Goal: Transaction & Acquisition: Purchase product/service

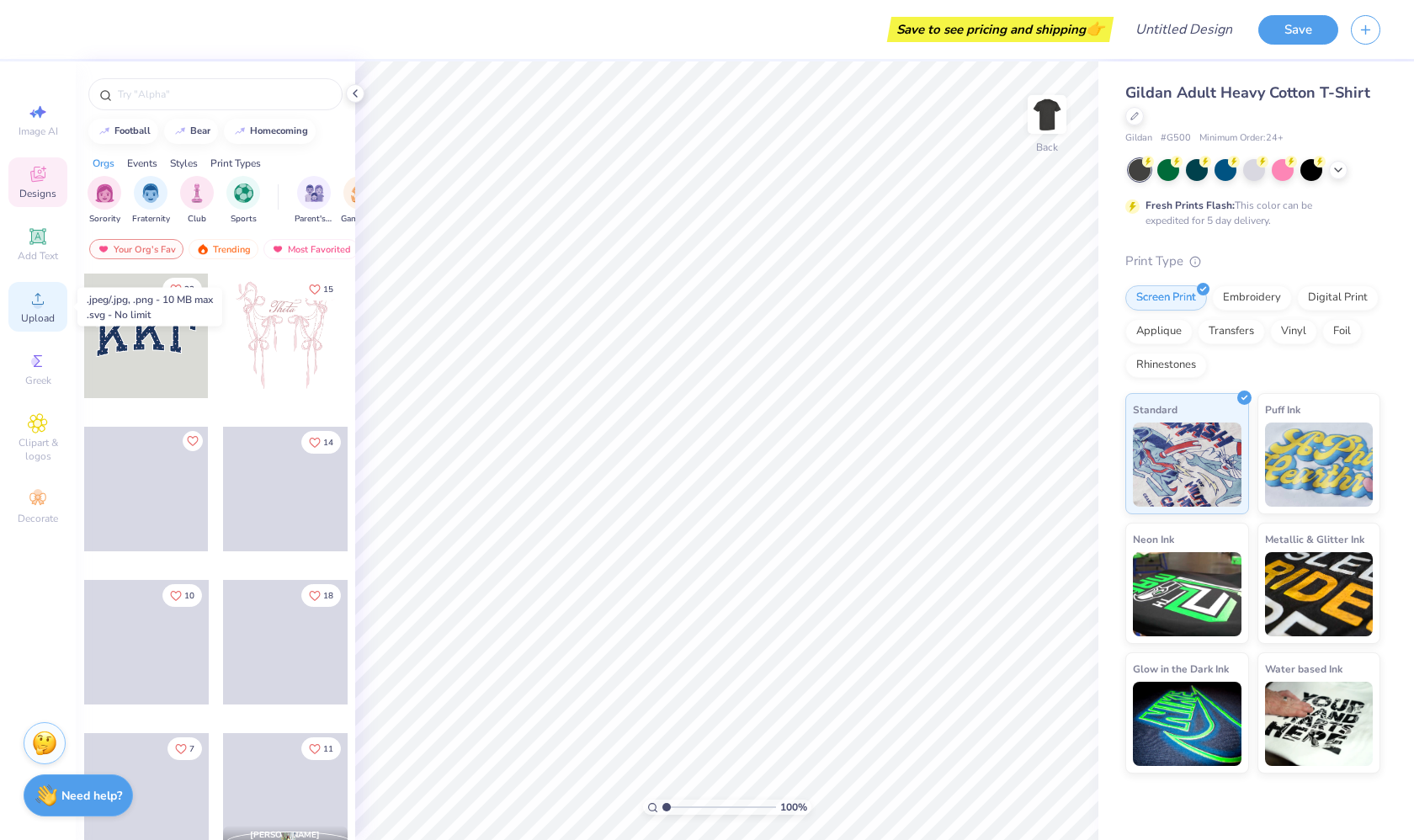
click at [31, 308] on icon at bounding box center [38, 298] width 20 height 20
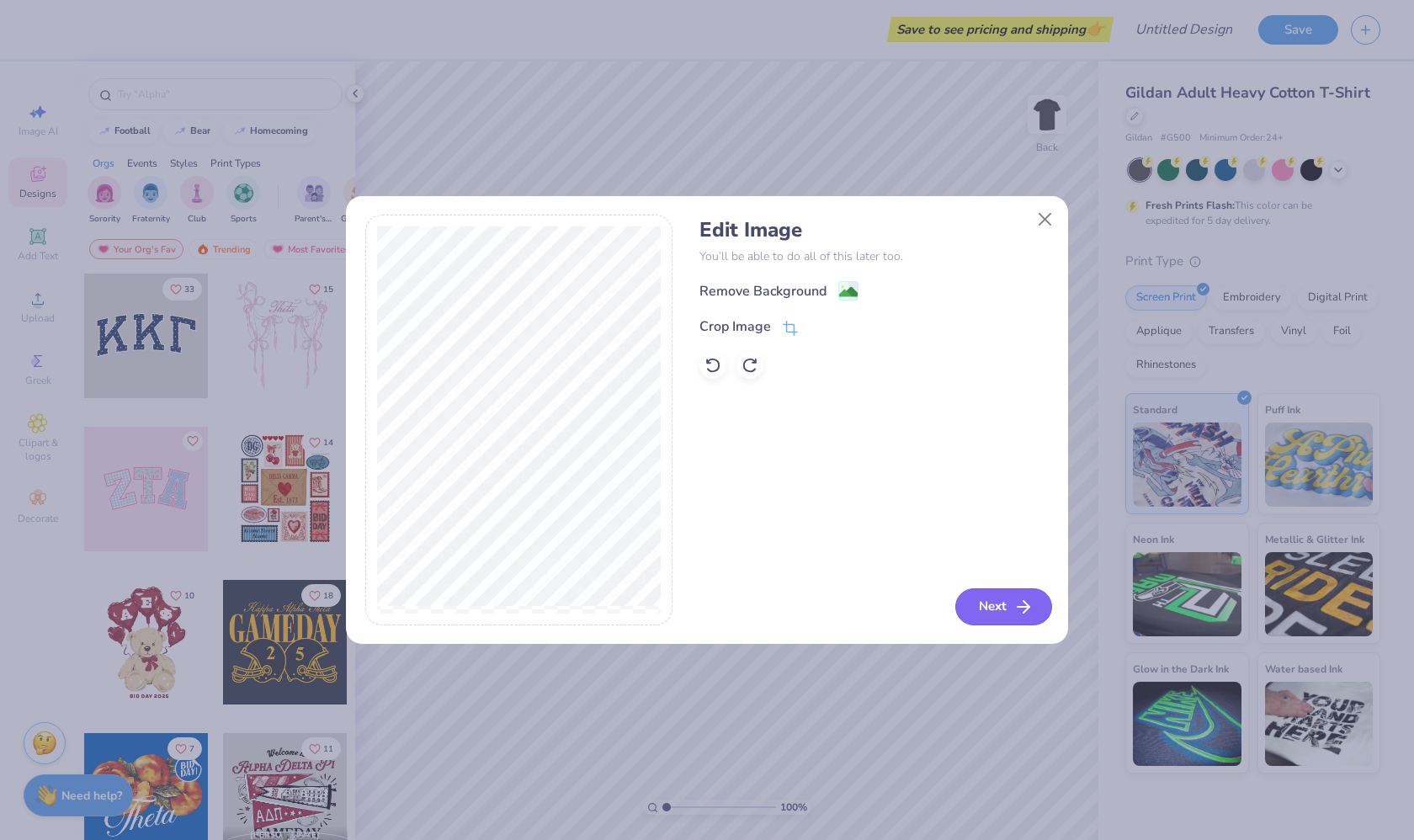
click at [984, 612] on button "Next" at bounding box center [1004, 607] width 96 height 37
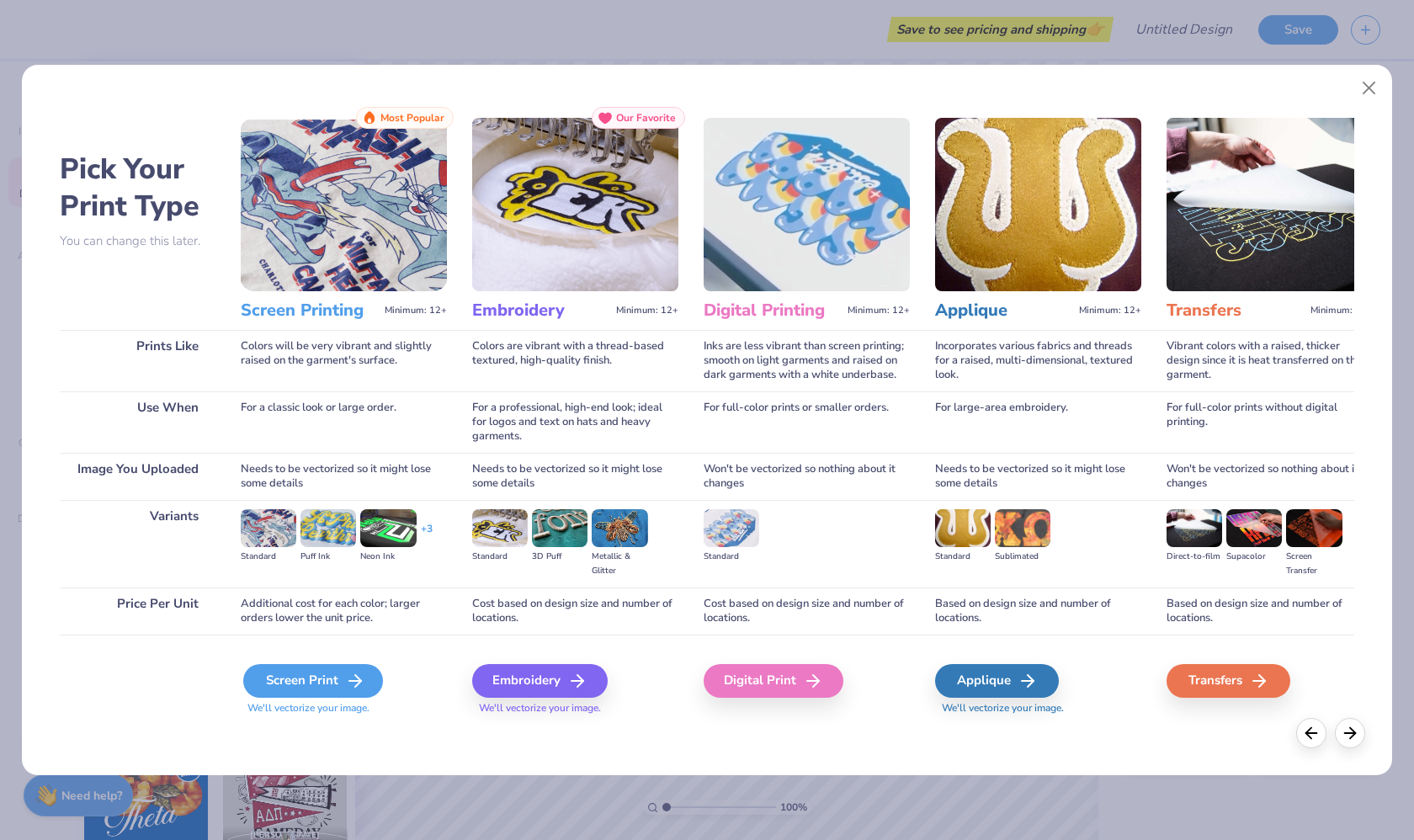
click at [335, 684] on div "Screen Print" at bounding box center [313, 680] width 140 height 33
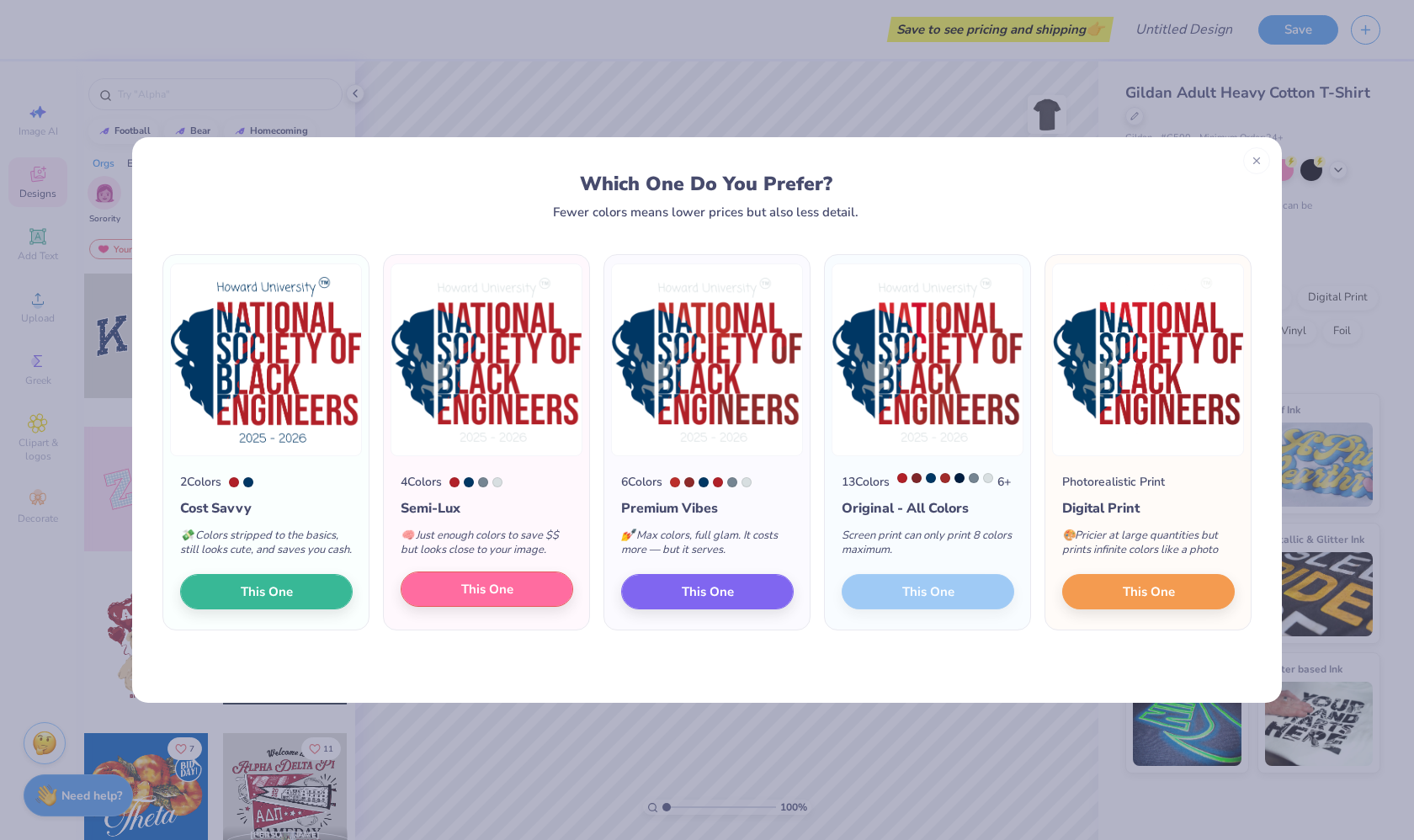
click at [436, 607] on button "This One" at bounding box center [486, 589] width 172 height 35
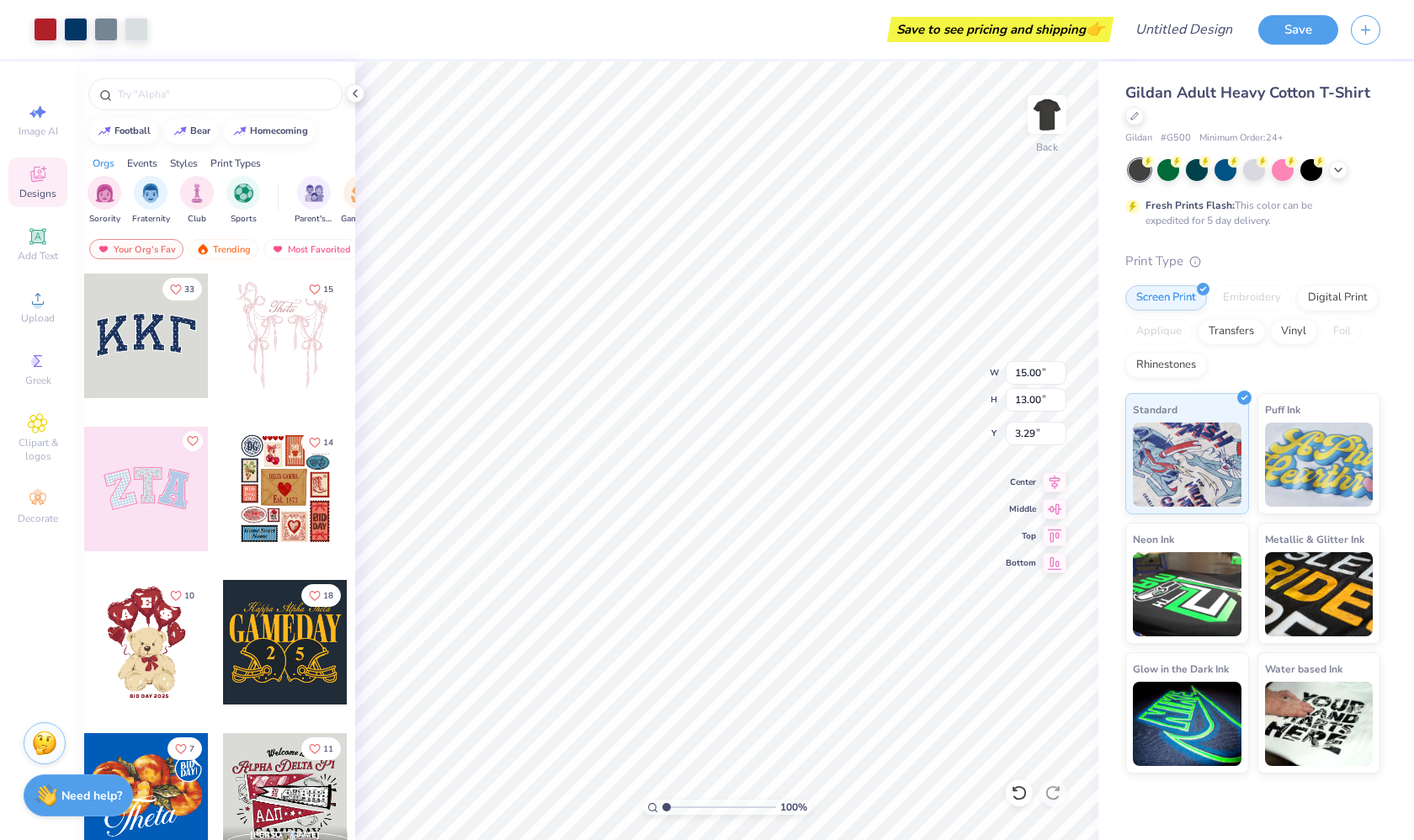
type input "3.29"
type input "13.72"
type input "11.89"
type input "3.27"
click at [1059, 509] on icon at bounding box center [1055, 507] width 14 height 11
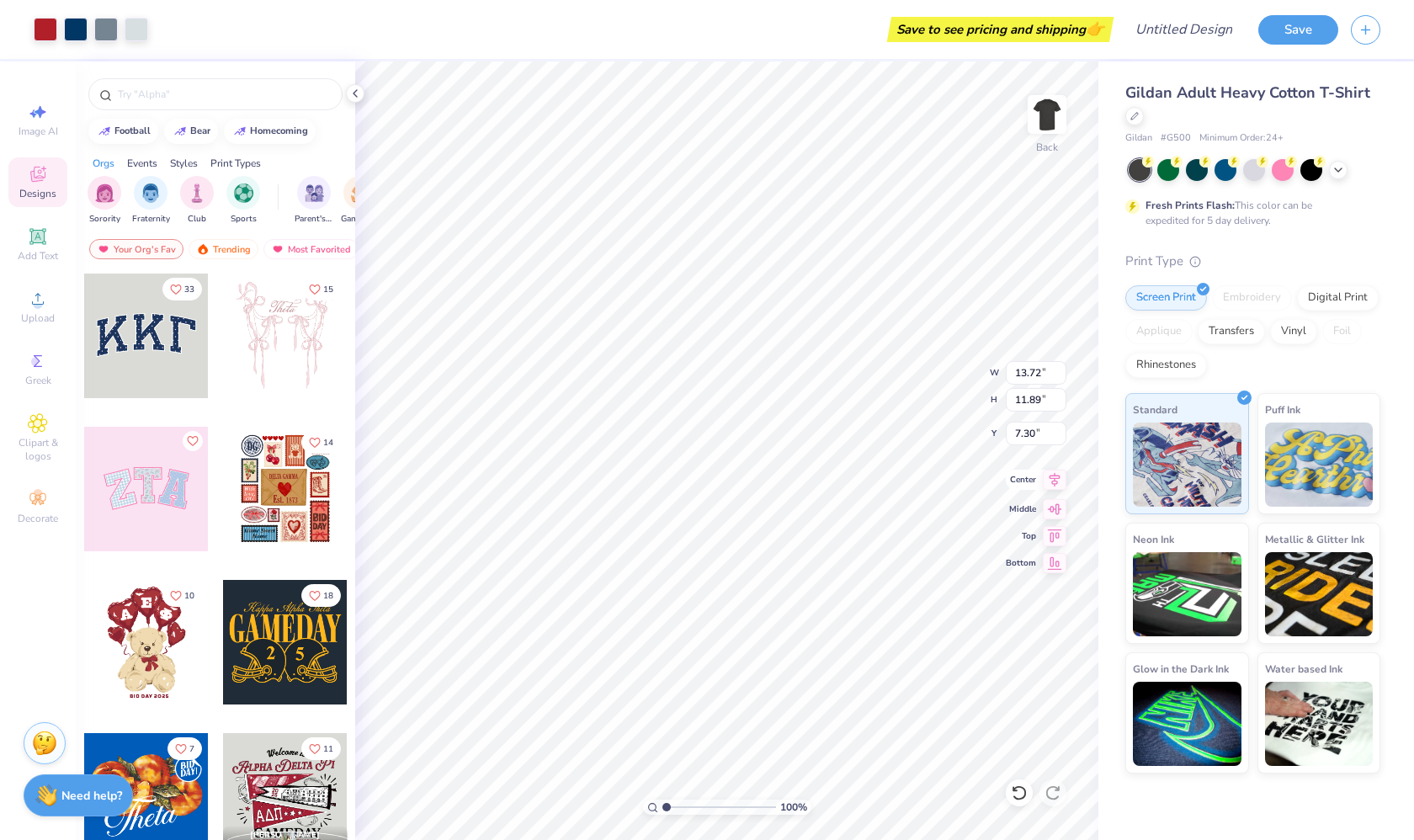
click at [1053, 488] on icon at bounding box center [1055, 479] width 23 height 20
click at [1049, 538] on icon at bounding box center [1055, 534] width 23 height 20
click at [1048, 565] on icon at bounding box center [1055, 561] width 23 height 20
click at [1050, 486] on icon at bounding box center [1055, 479] width 23 height 20
type input "5.00"
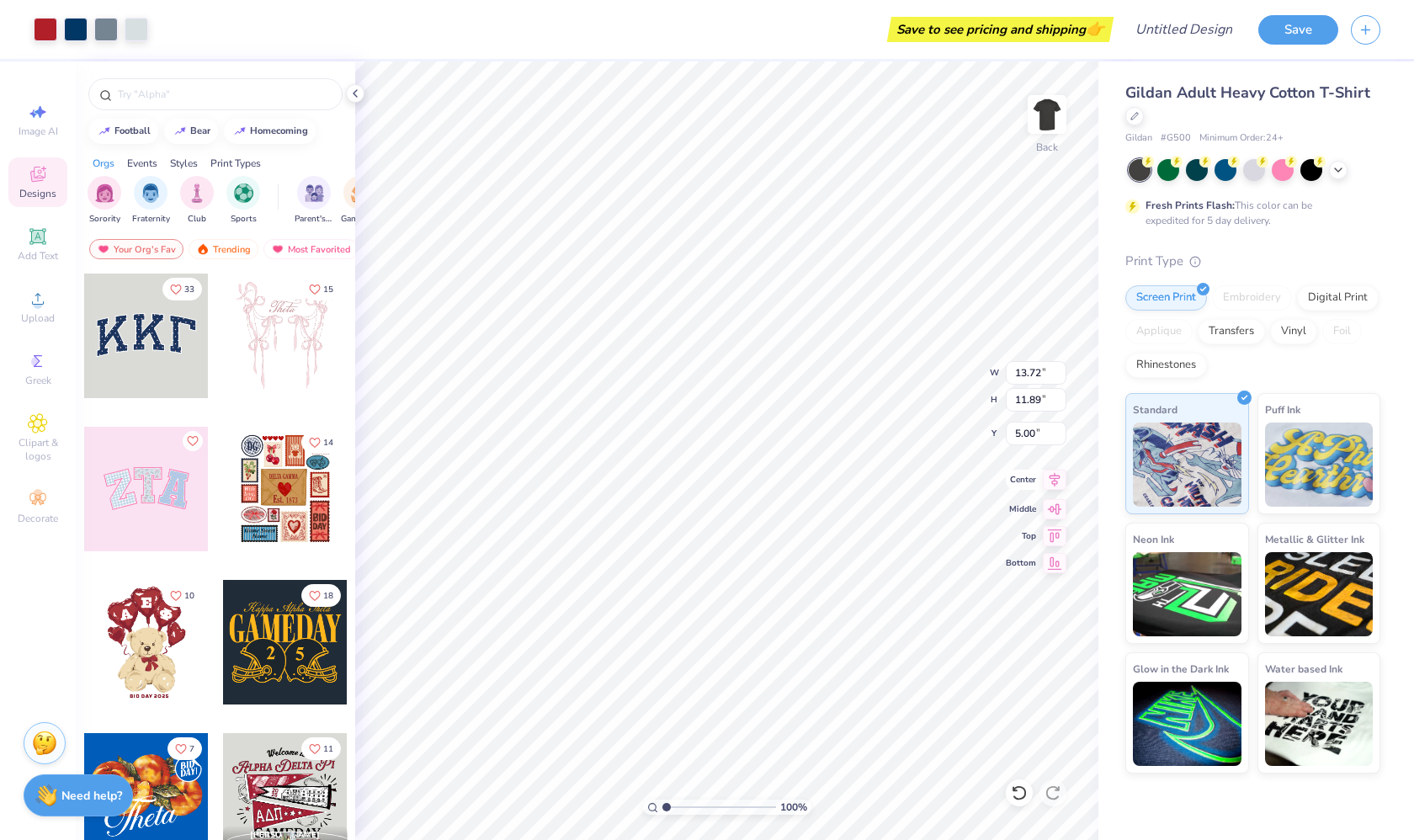
click at [1051, 487] on icon at bounding box center [1055, 479] width 23 height 20
type input "4.23"
click at [1193, 31] on input "Design Title" at bounding box center [1163, 29] width 165 height 33
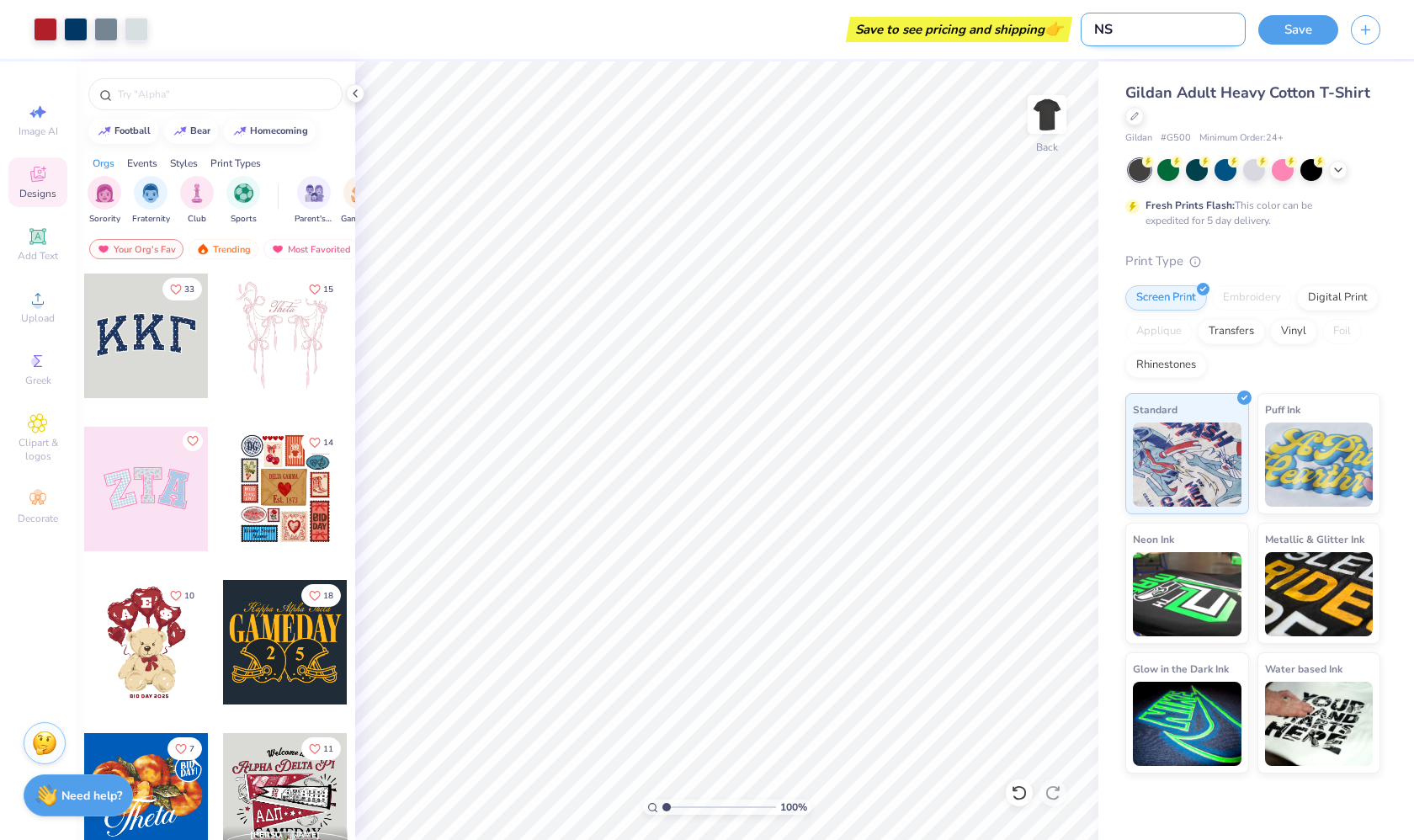
type input "N"
type input "2025-26 NSBE Chapter Shirt"
click at [1306, 38] on button "Save" at bounding box center [1299, 27] width 80 height 30
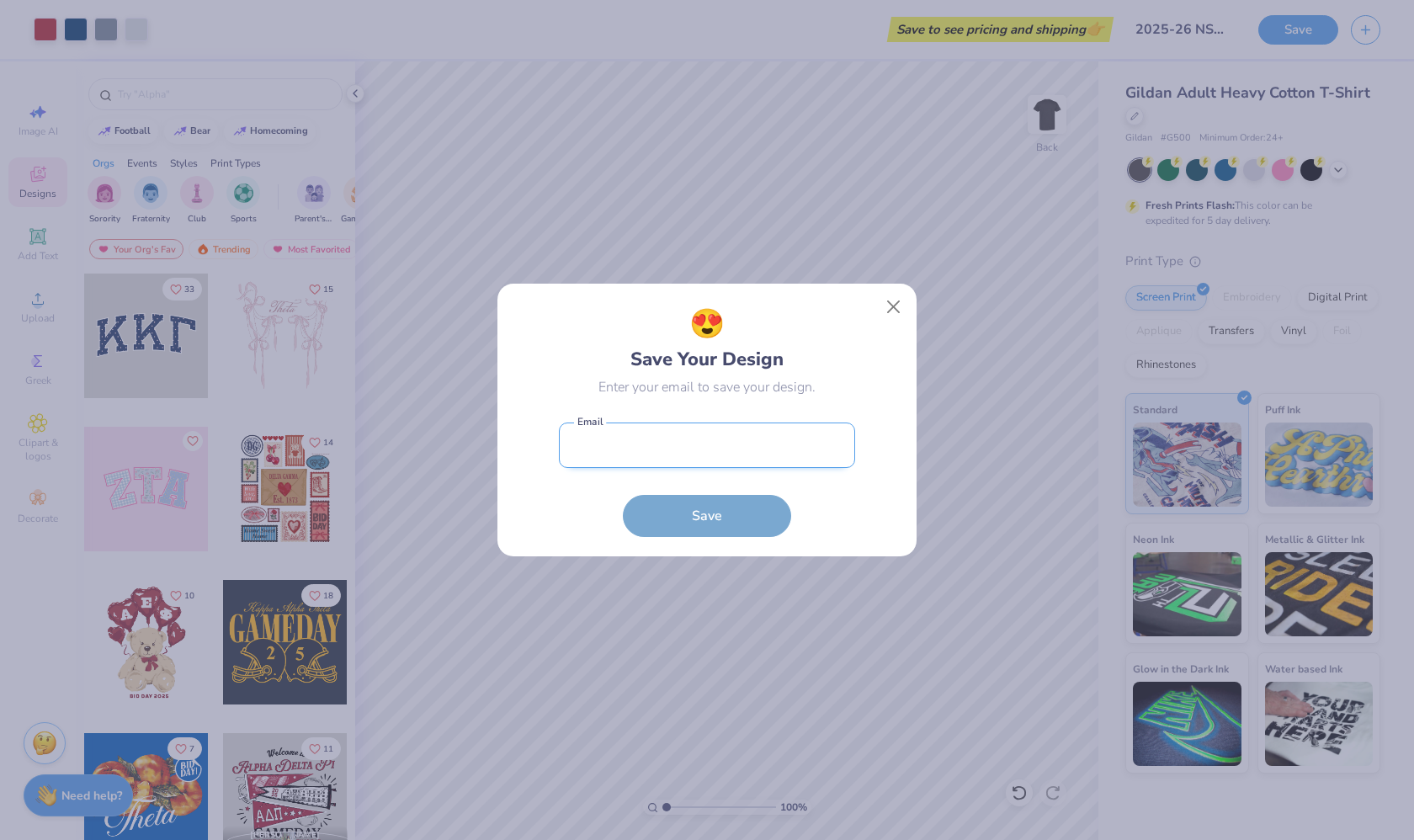
click at [775, 452] on input "email" at bounding box center [707, 445] width 297 height 46
type input "[EMAIL_ADDRESS][DOMAIN_NAME]"
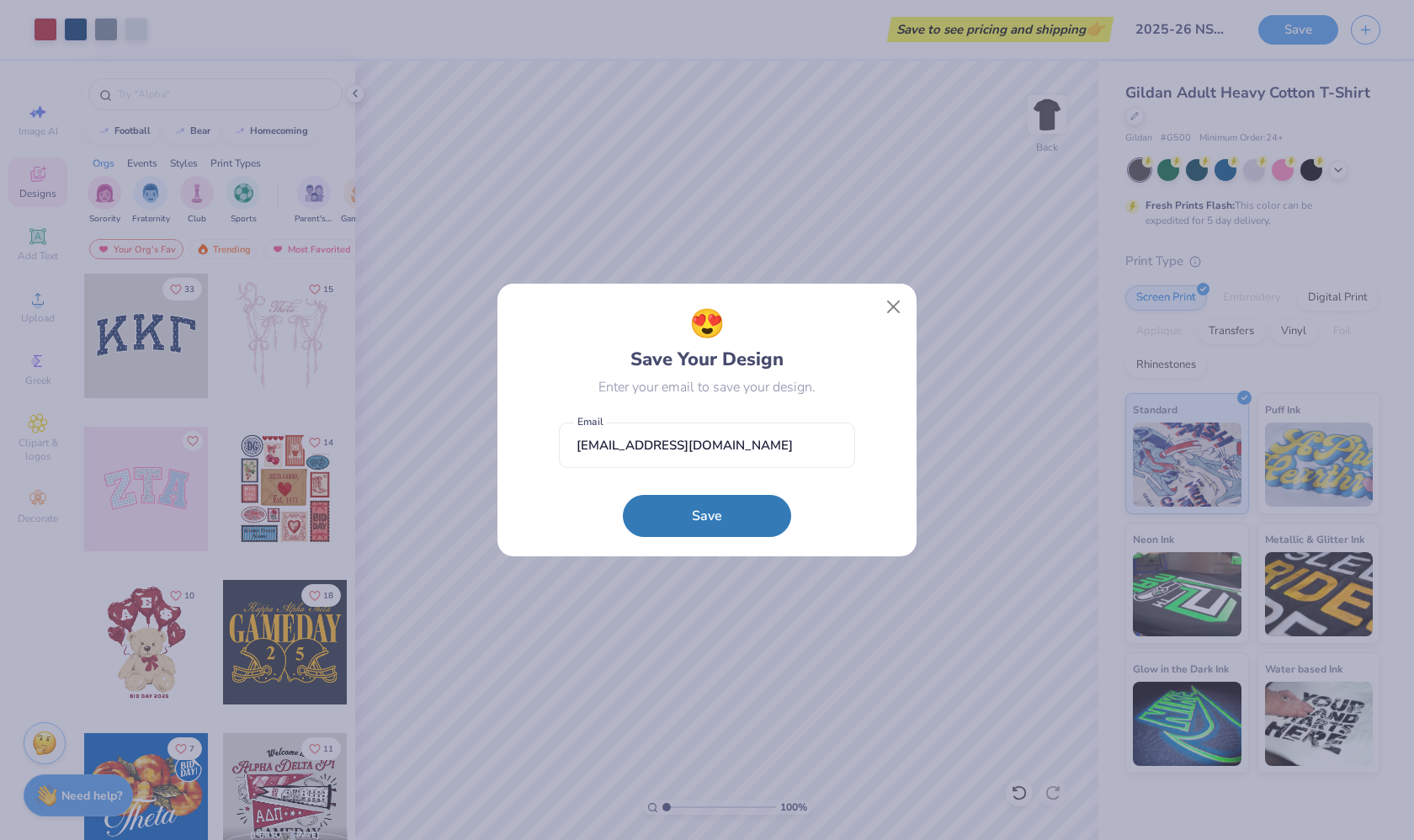
click at [734, 512] on button "Save" at bounding box center [707, 516] width 169 height 42
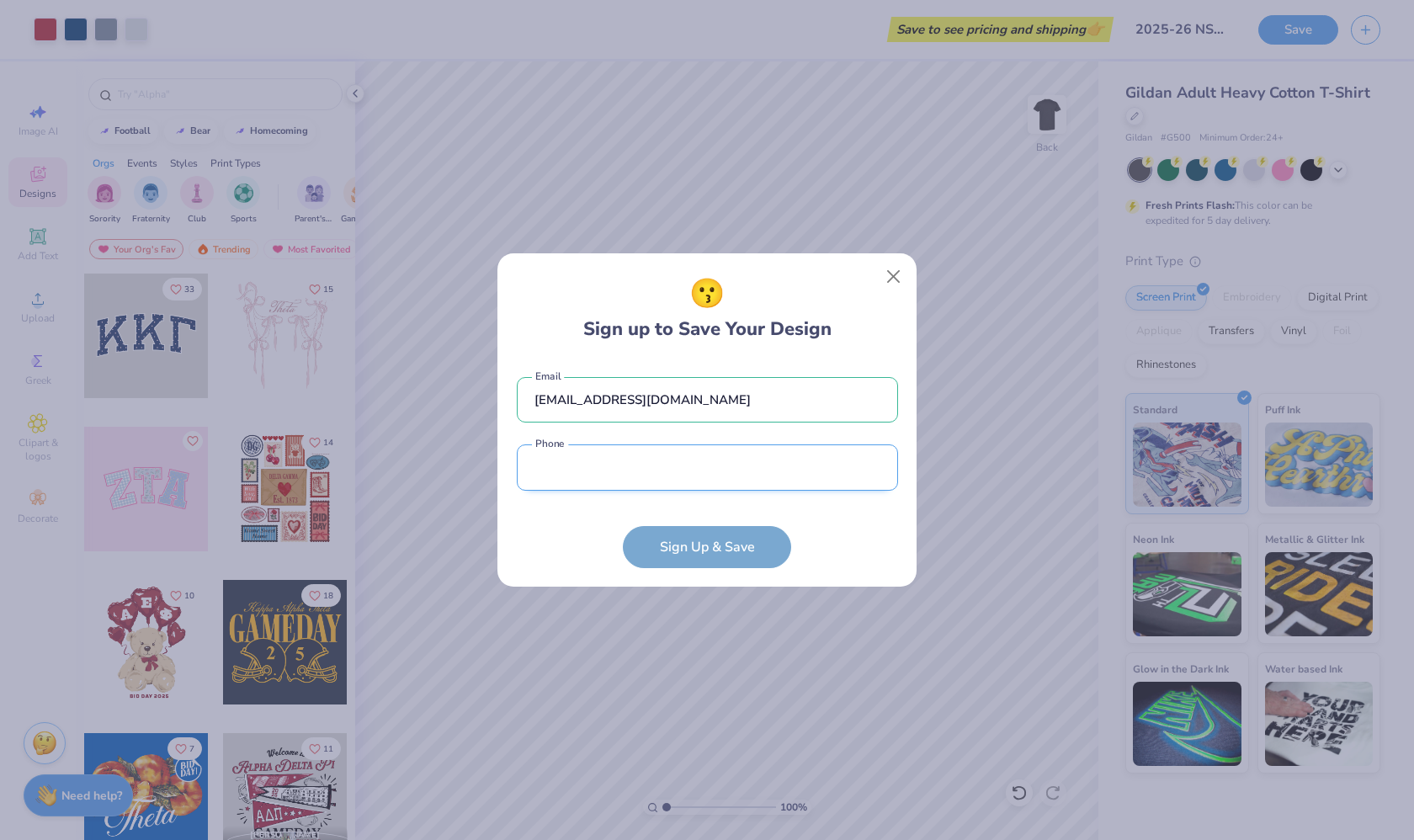
type input "6"
type input "504"
type input "[PHONE_NUMBER]"
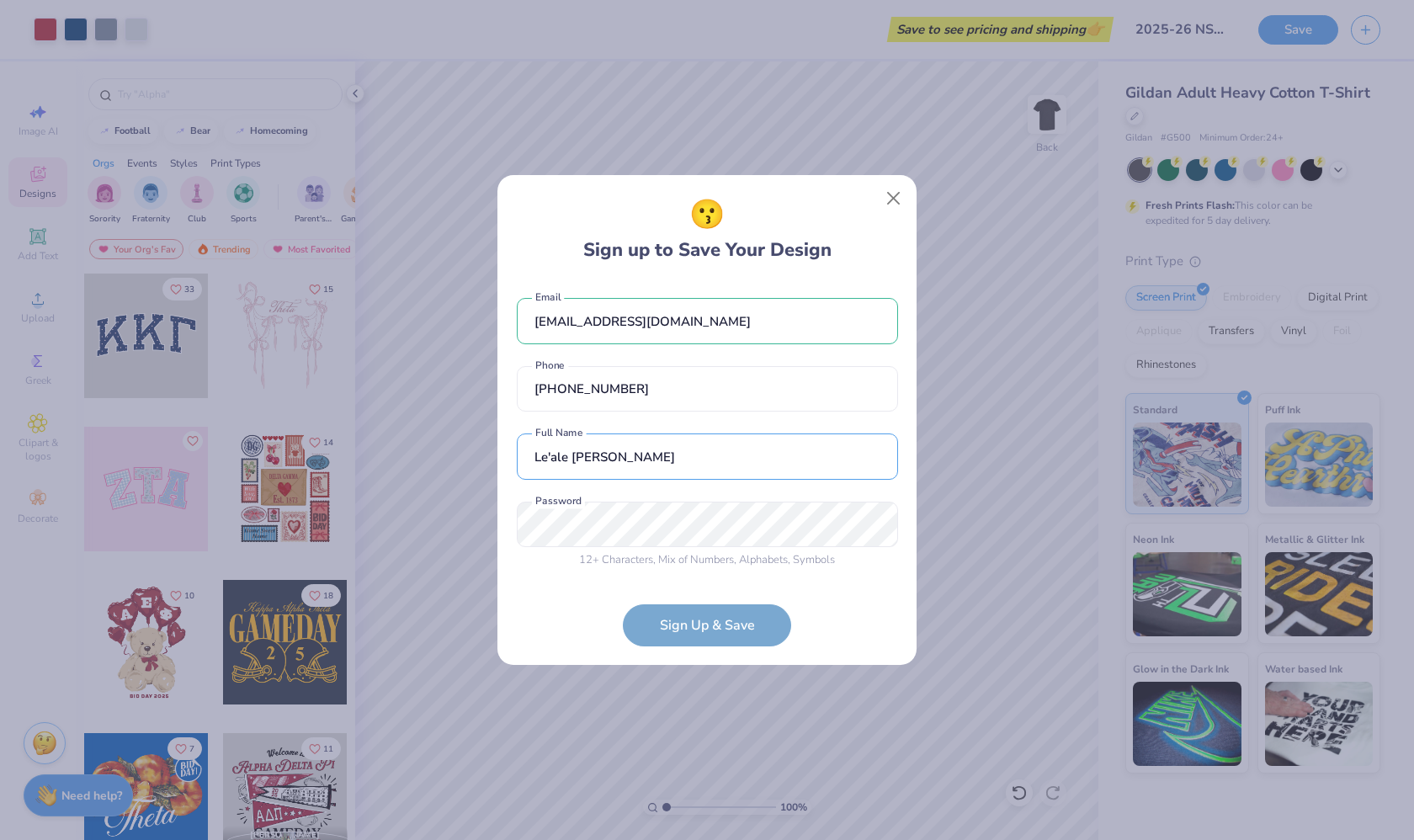
type input "Le'ale [PERSON_NAME]"
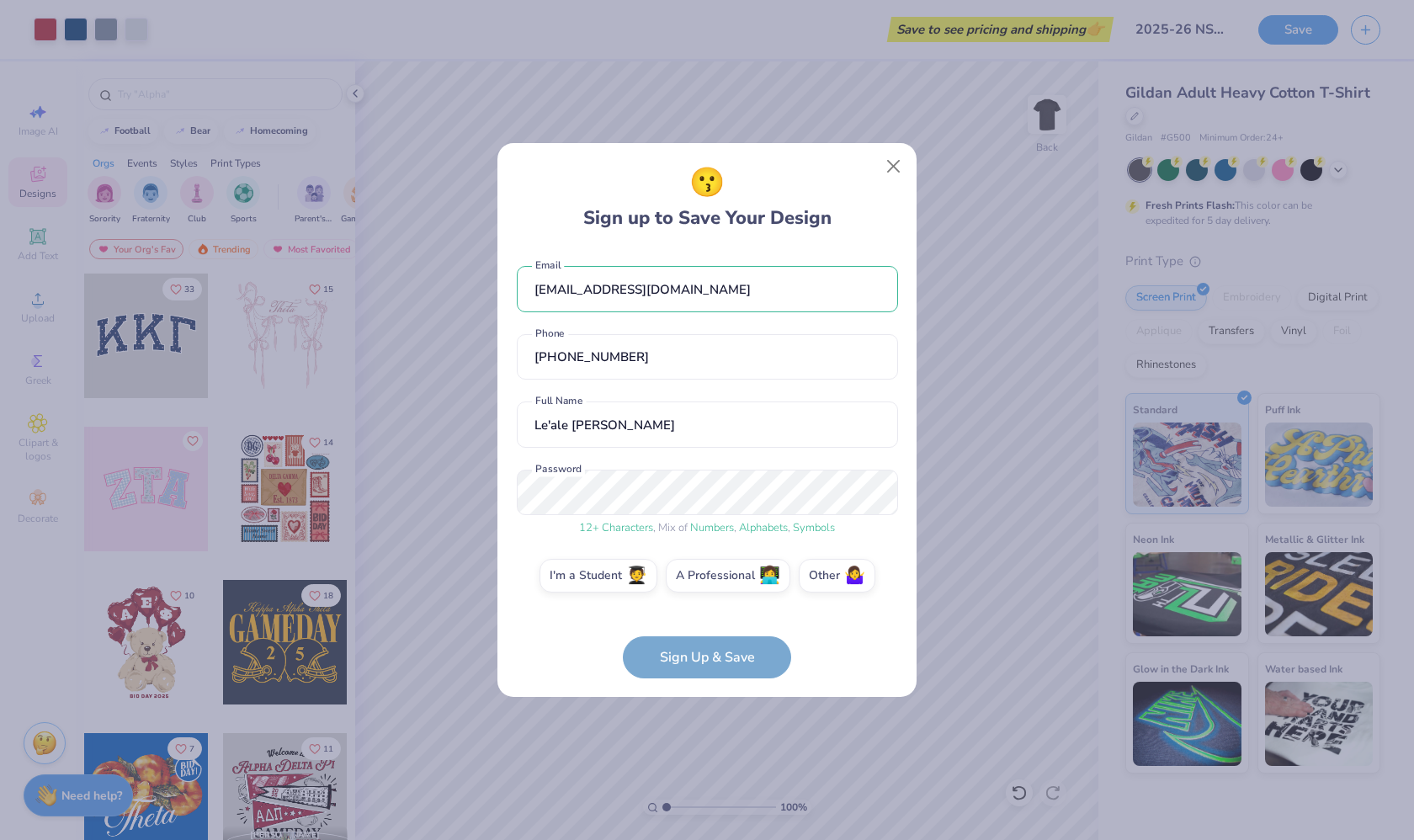
click at [843, 637] on form "[EMAIL_ADDRESS][DOMAIN_NAME] Email [PHONE_NUMBER] Phone Le'ale [PERSON_NAME] Fu…" at bounding box center [707, 463] width 381 height 429
click at [712, 580] on label "A Professional 👩‍💻" at bounding box center [728, 575] width 124 height 33
click at [712, 580] on input "A Professional 👩‍💻" at bounding box center [708, 580] width 11 height 11
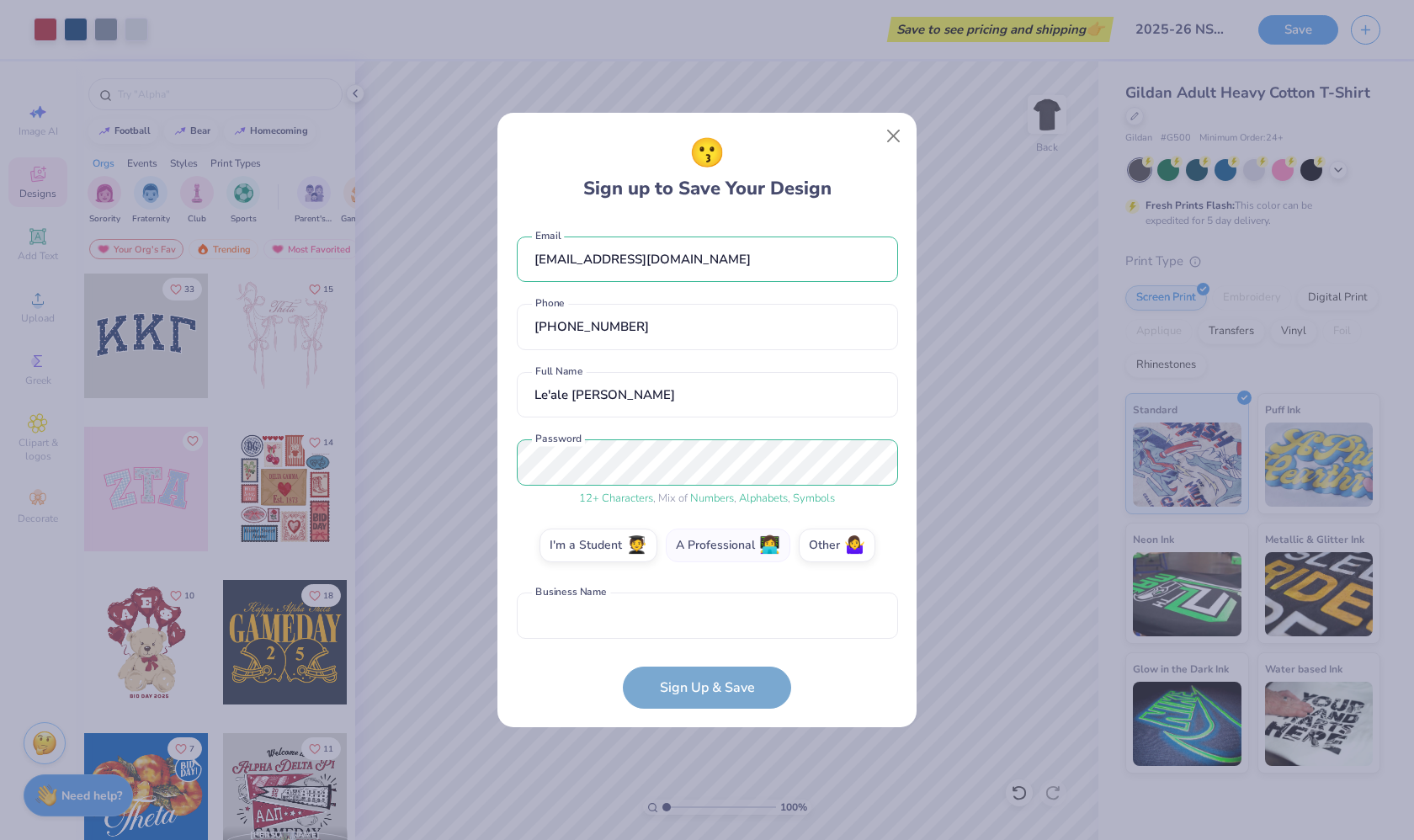
scroll to position [75, 0]
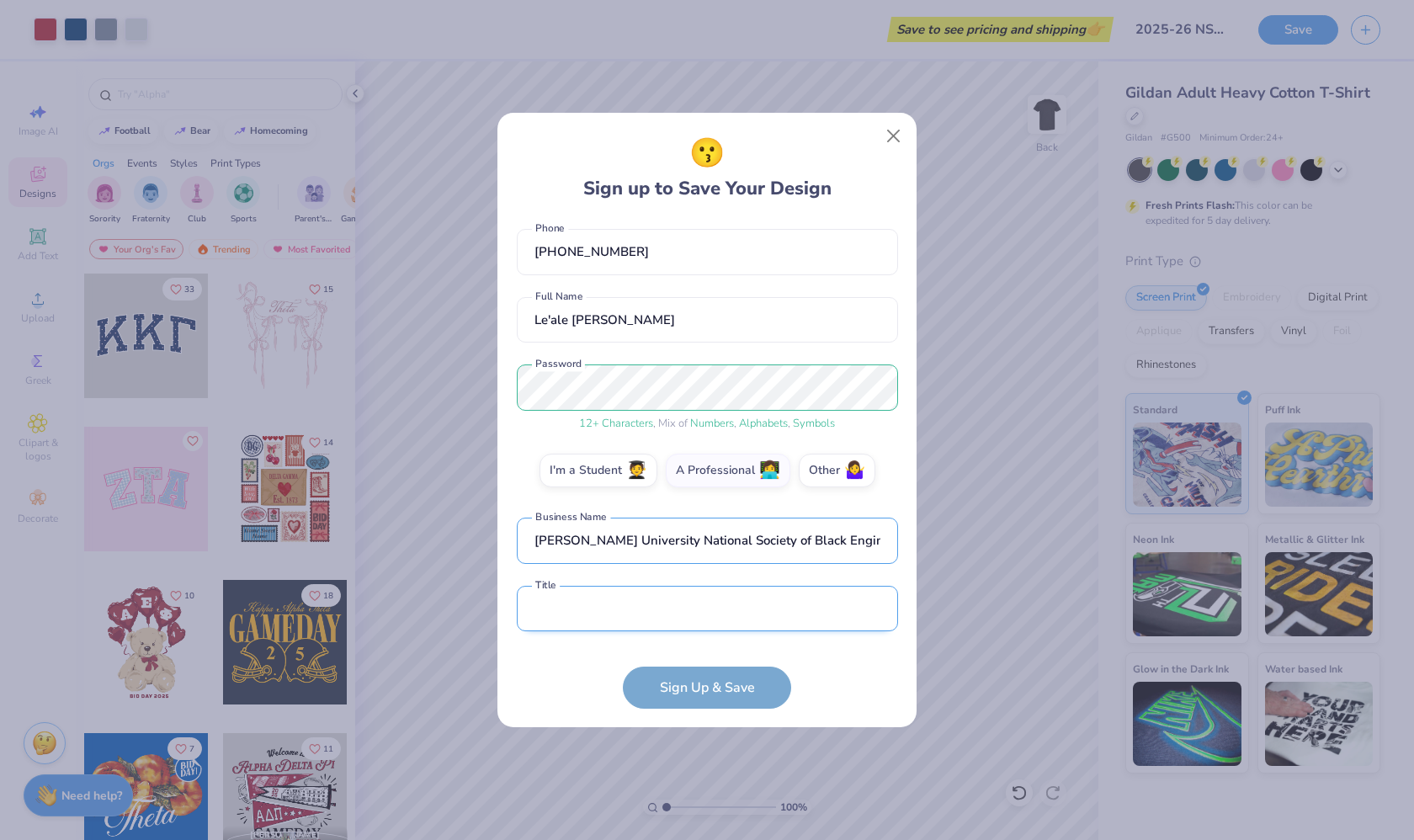
type input "[PERSON_NAME] University National Society of Black Engineers"
click at [639, 607] on input "text" at bounding box center [707, 608] width 381 height 46
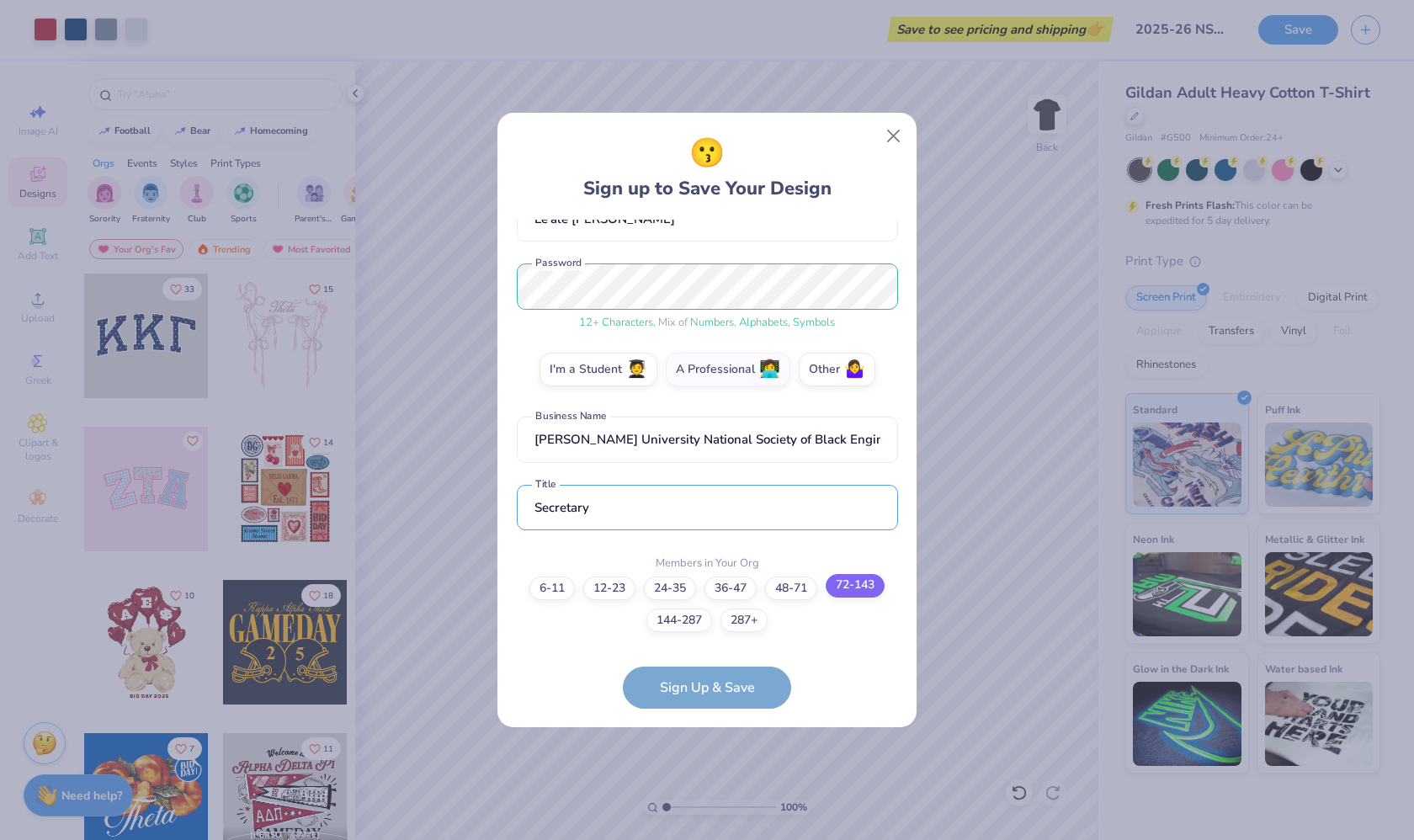
type input "Secretary"
click at [837, 583] on label "72-143" at bounding box center [855, 586] width 59 height 23
click at [713, 774] on input "72-143" at bounding box center [708, 780] width 11 height 11
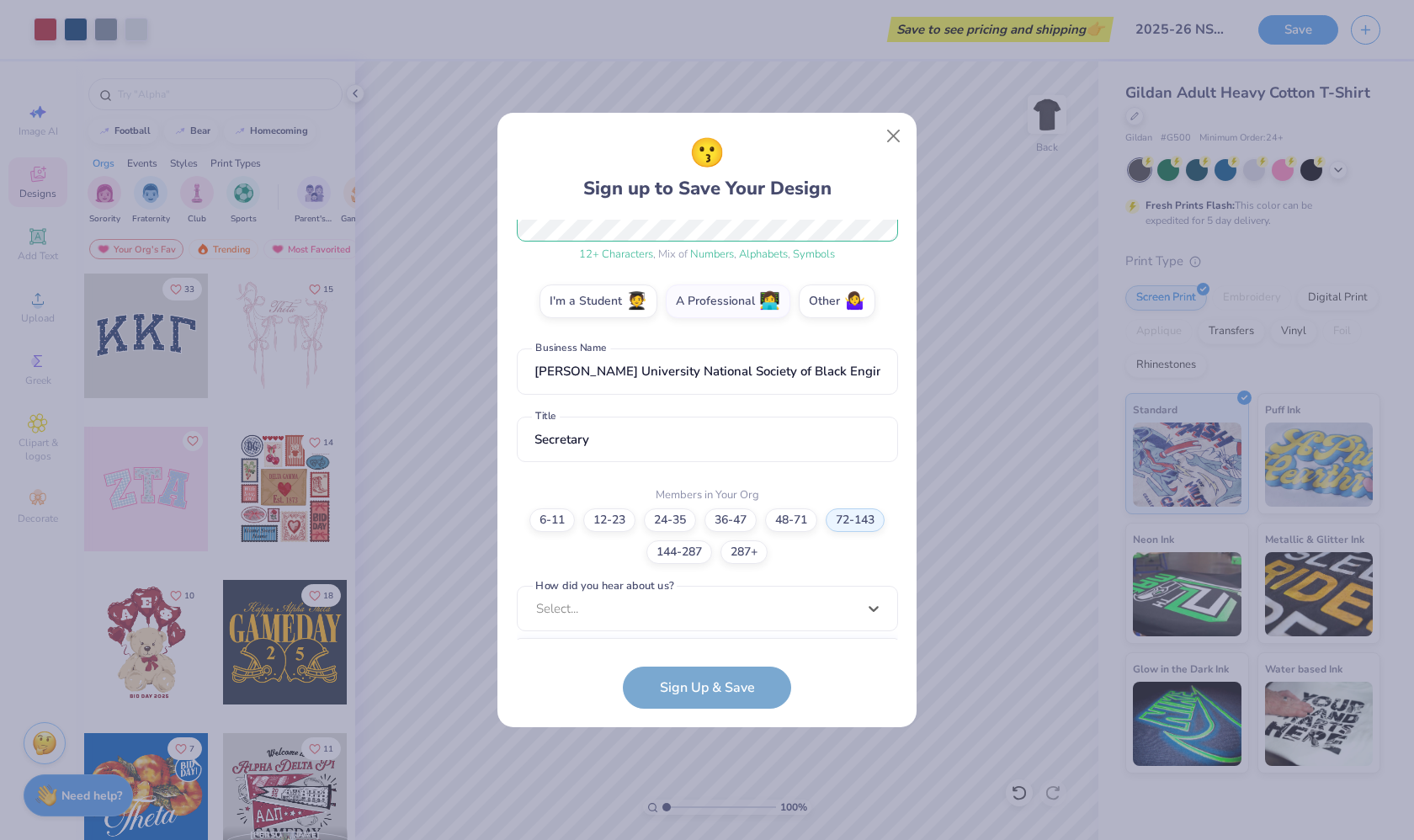
click at [753, 611] on div "option Pinterest focused, 1 of 15. 15 results available. Use Up and Down to cho…" at bounding box center [707, 739] width 381 height 307
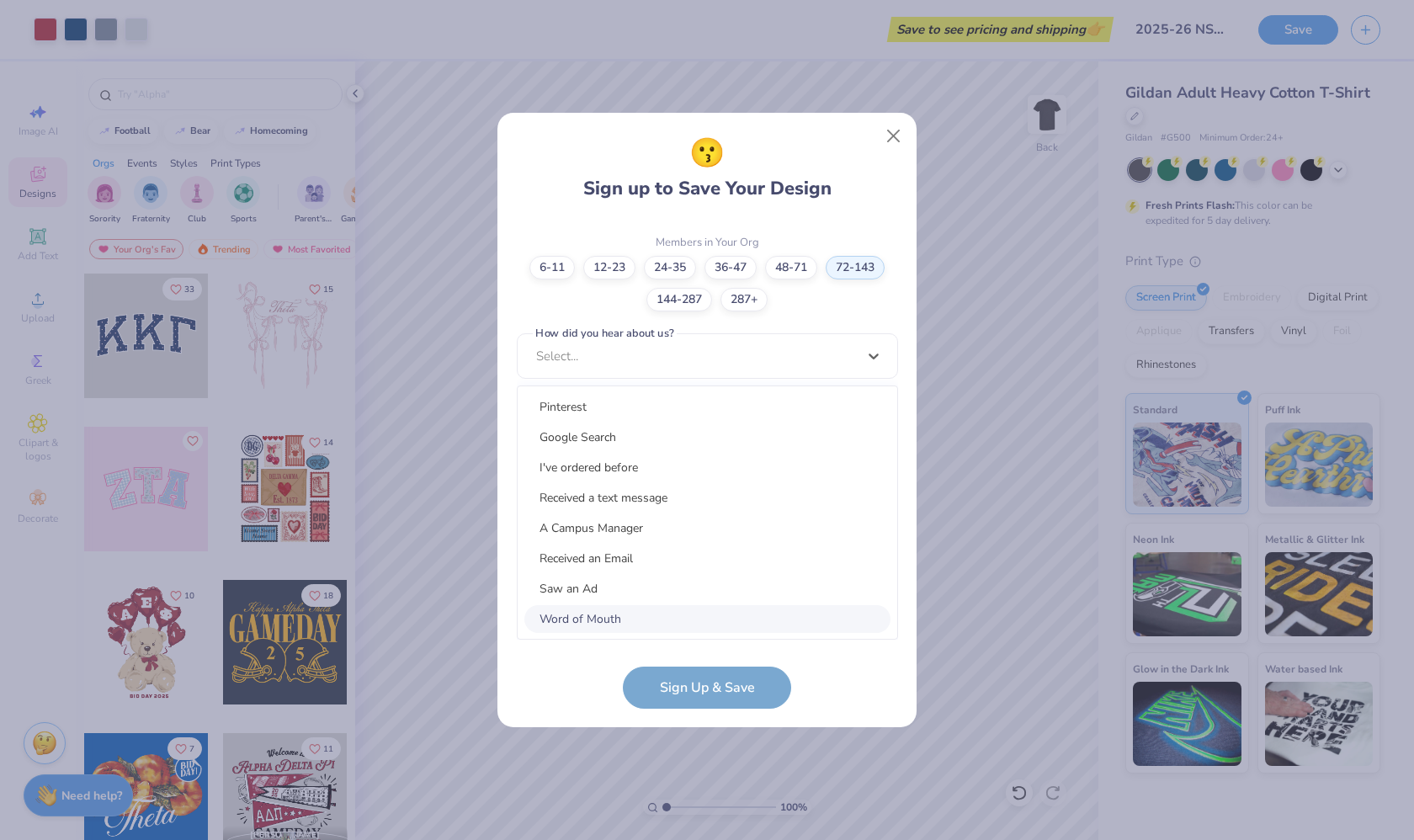
click at [699, 620] on div "Word of Mouth" at bounding box center [708, 618] width 366 height 28
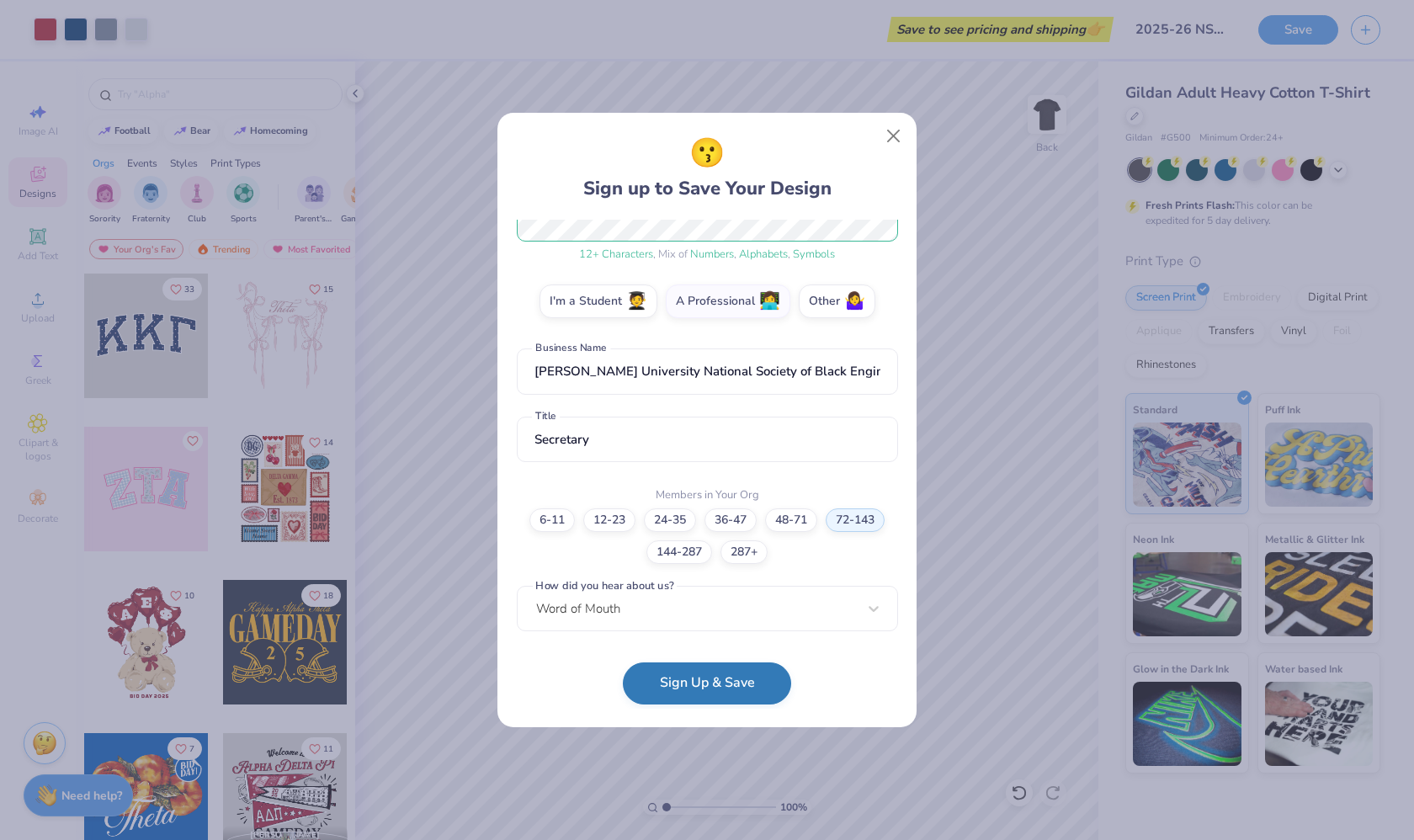
click at [692, 687] on button "Sign Up & Save" at bounding box center [707, 683] width 169 height 42
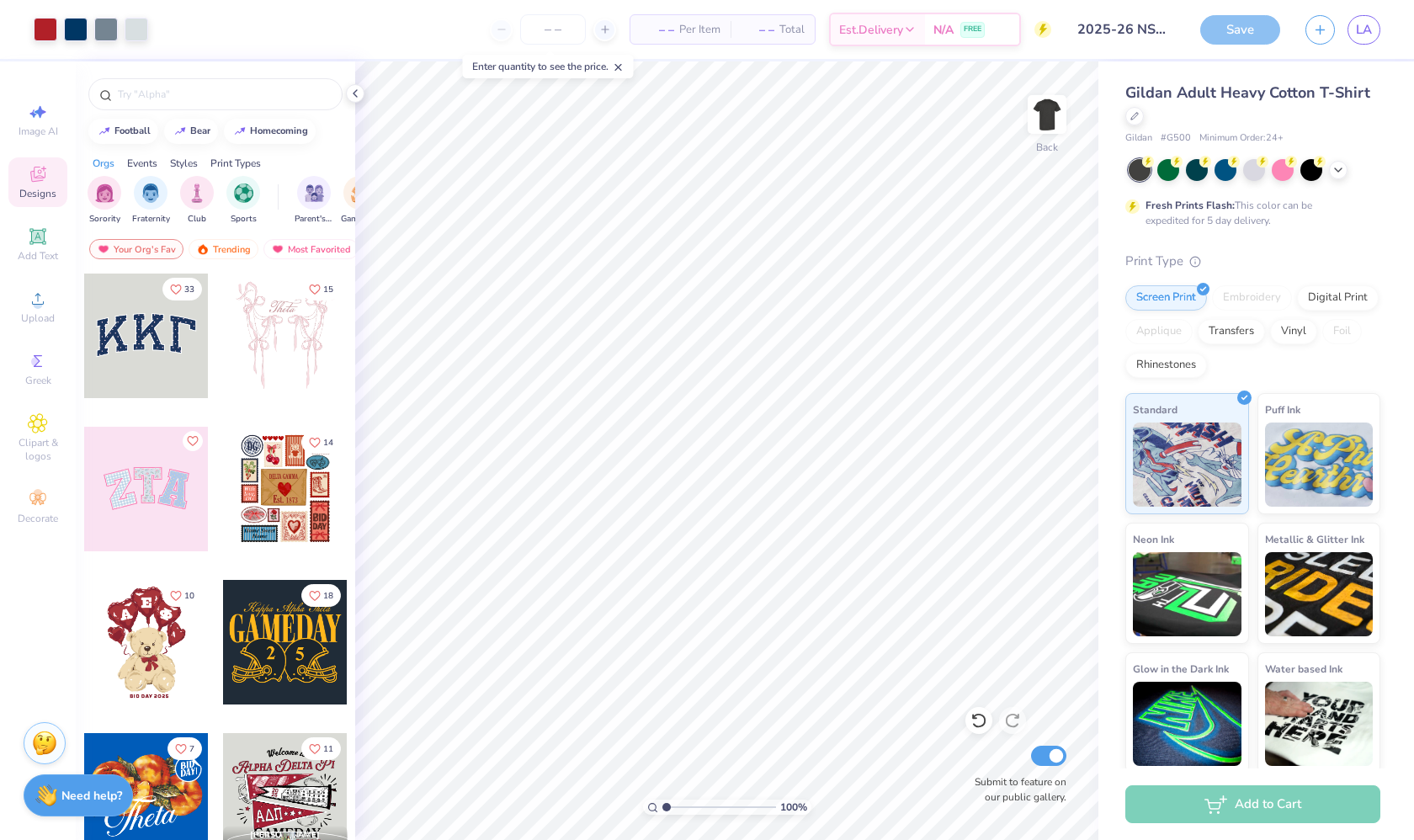
click at [669, 32] on span "– –" at bounding box center [656, 30] width 33 height 18
click at [573, 31] on input "number" at bounding box center [553, 30] width 66 height 31
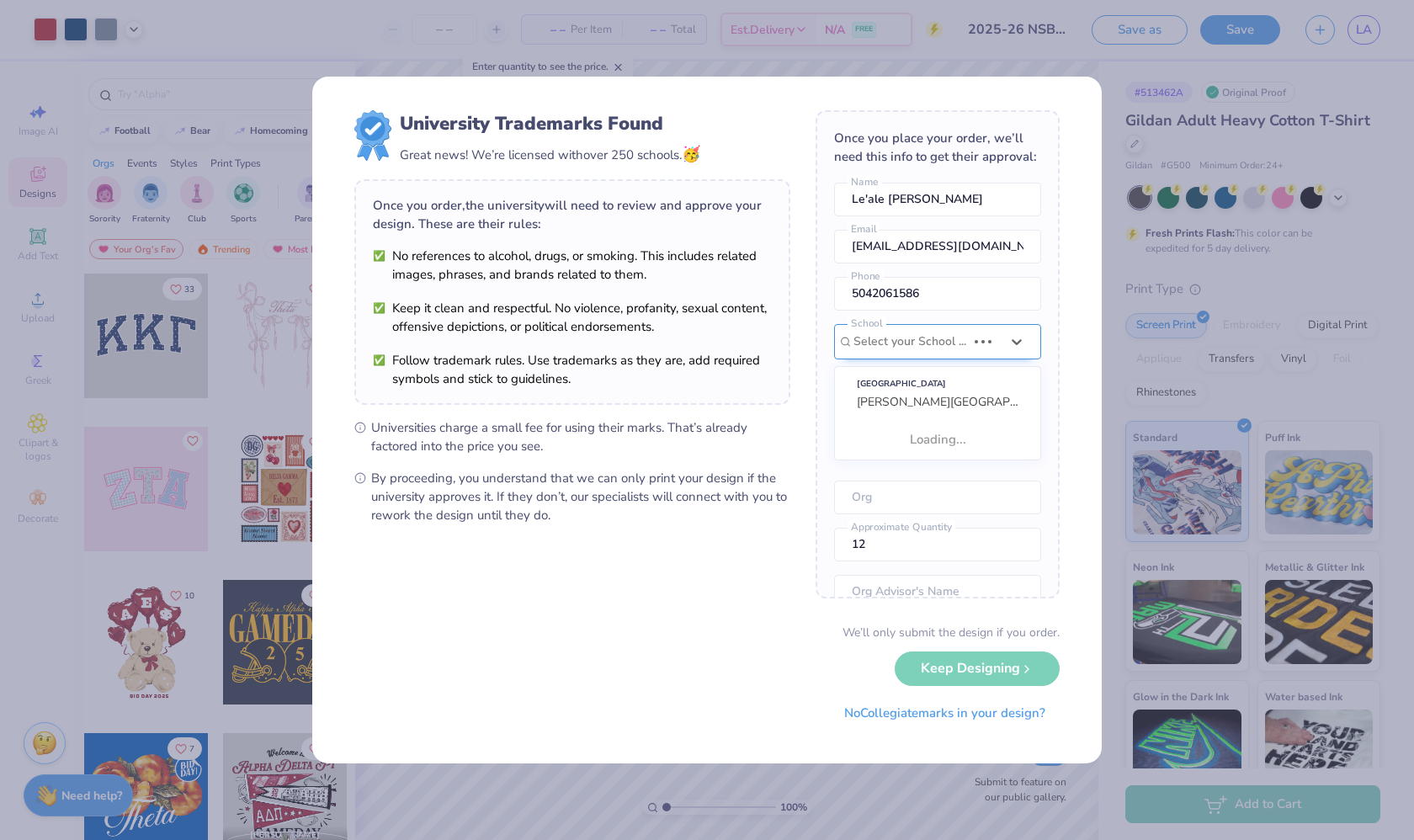
click at [943, 342] on div "Use Up and Down to choose options, press Enter to select the currently focused …" at bounding box center [938, 391] width 207 height 136
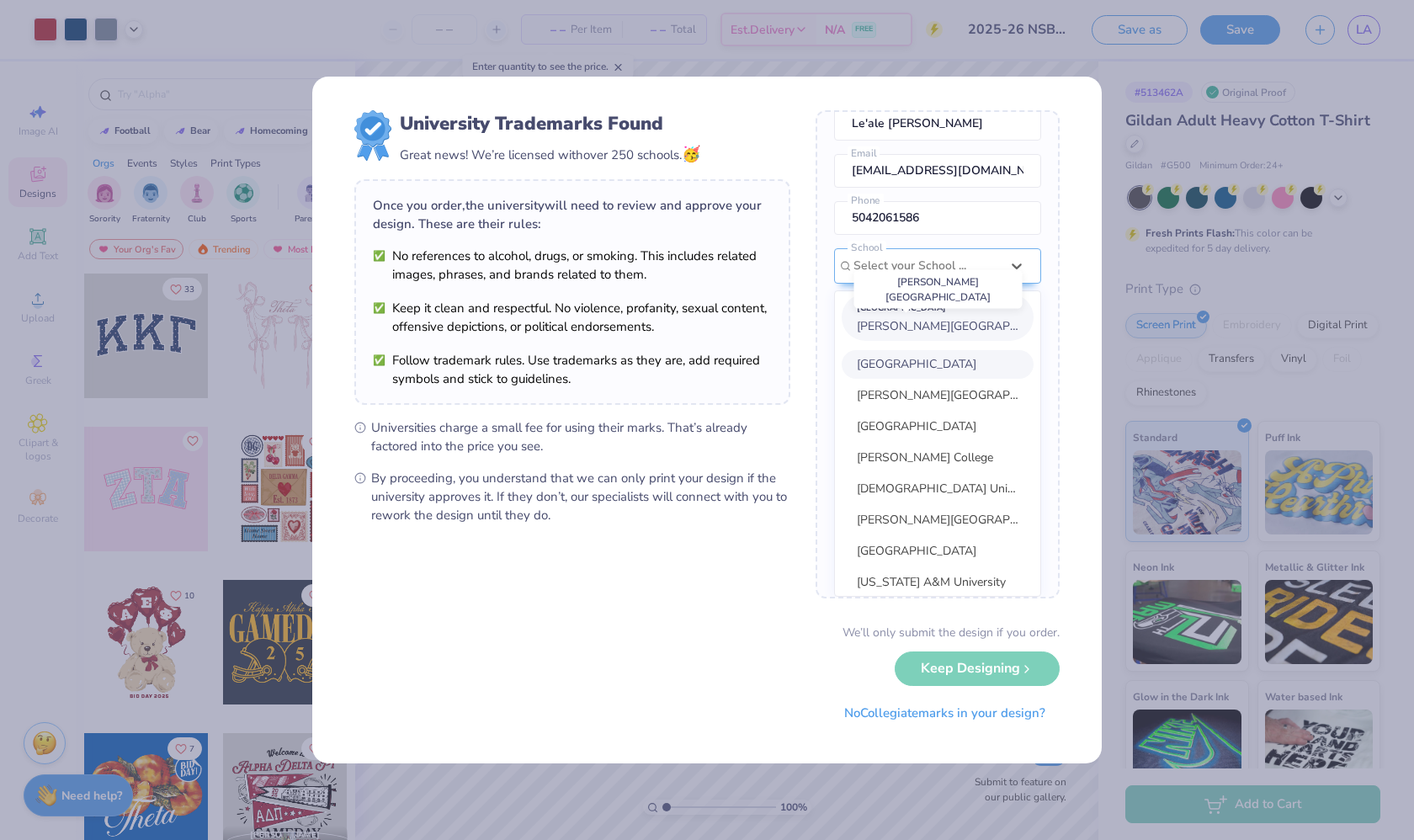
click at [918, 323] on span "[PERSON_NAME][GEOGRAPHIC_DATA]" at bounding box center [963, 326] width 213 height 16
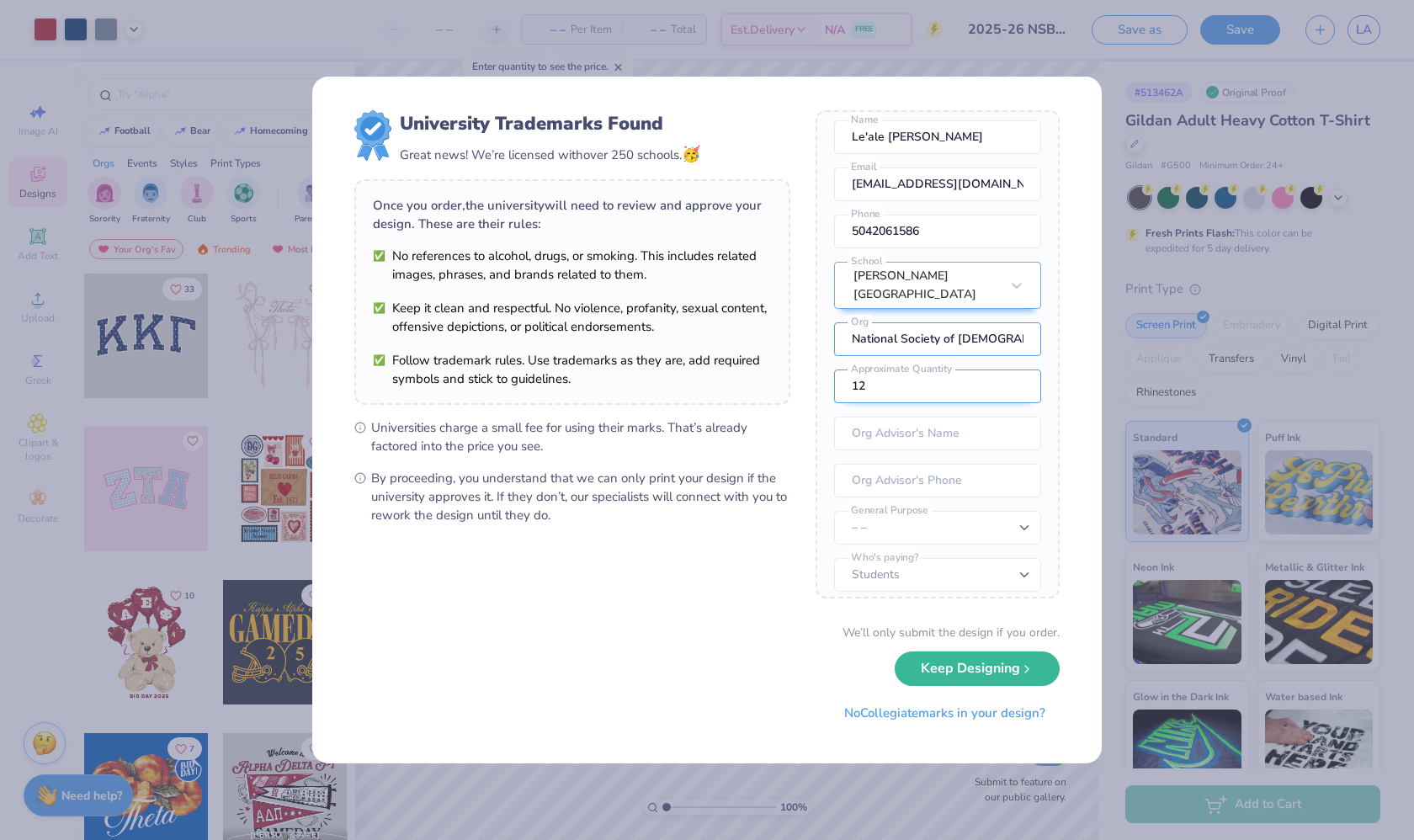
type input "National Society of [DEMOGRAPHIC_DATA] Engineers"
click at [905, 373] on input "12" at bounding box center [938, 386] width 207 height 33
type input "1"
type input "2"
type input "200"
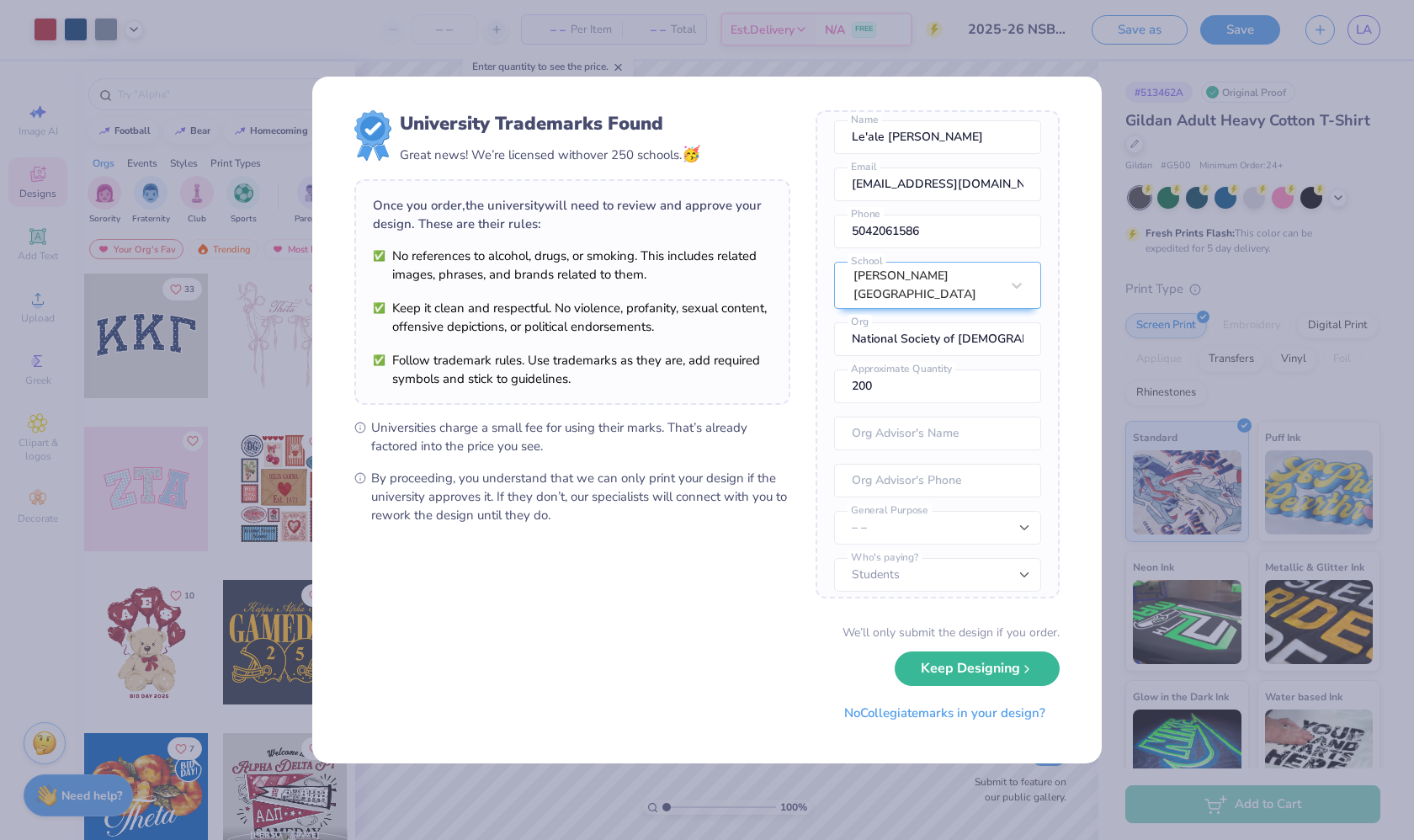
click at [1068, 501] on div "University Trademarks Found Great news! We’re licensed with over 250 schools. 🥳…" at bounding box center [707, 420] width 790 height 687
click at [960, 670] on button "Keep Designing" at bounding box center [977, 664] width 165 height 34
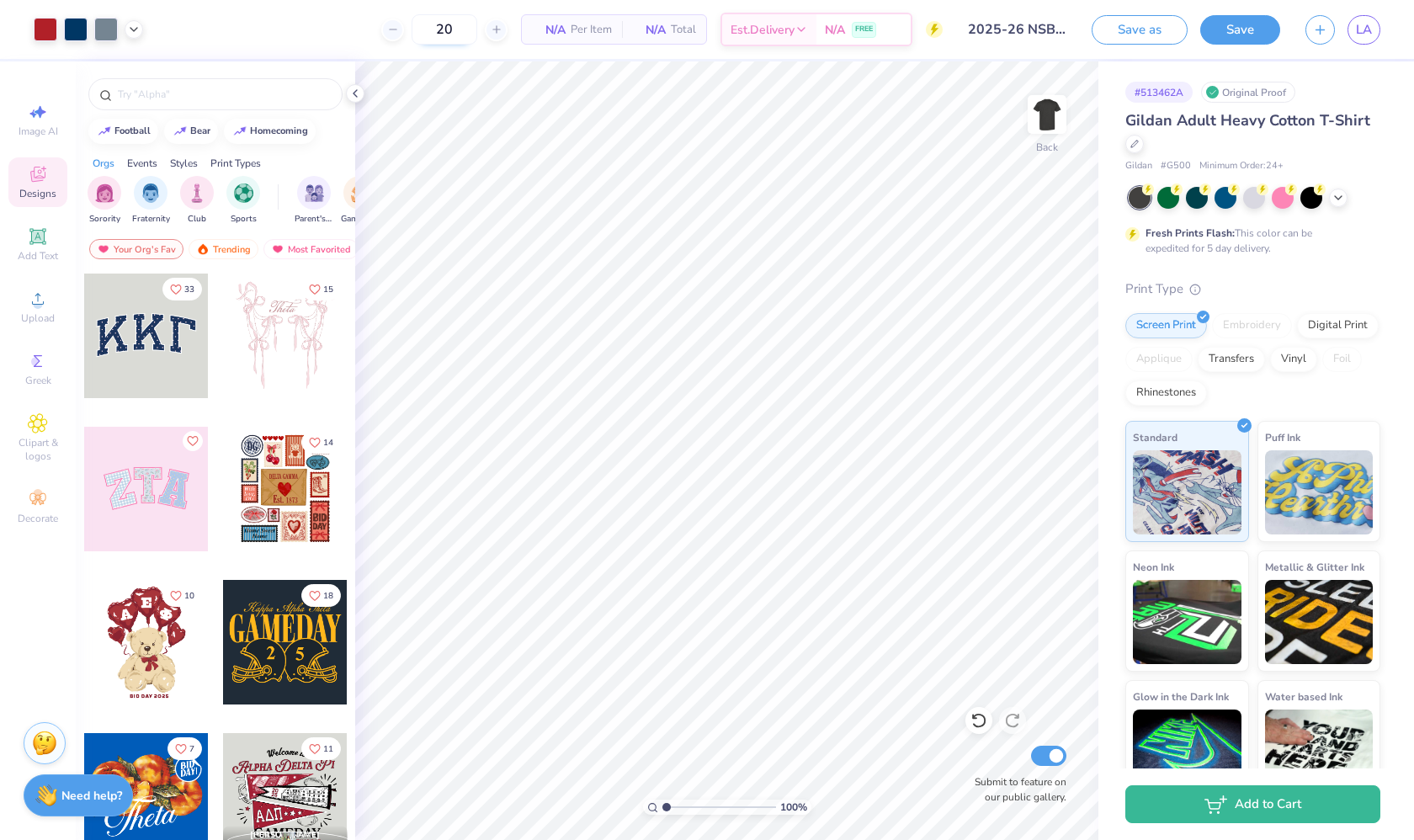
type input "200"
